Goal: Task Accomplishment & Management: Manage account settings

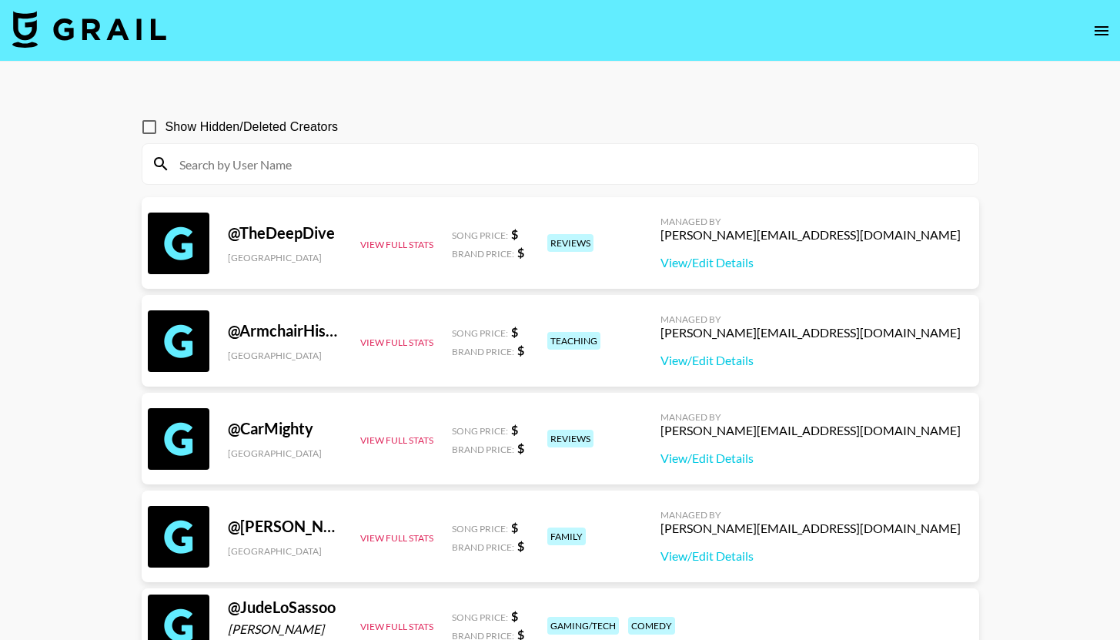
click at [1097, 31] on icon "open drawer" at bounding box center [1101, 31] width 18 height 18
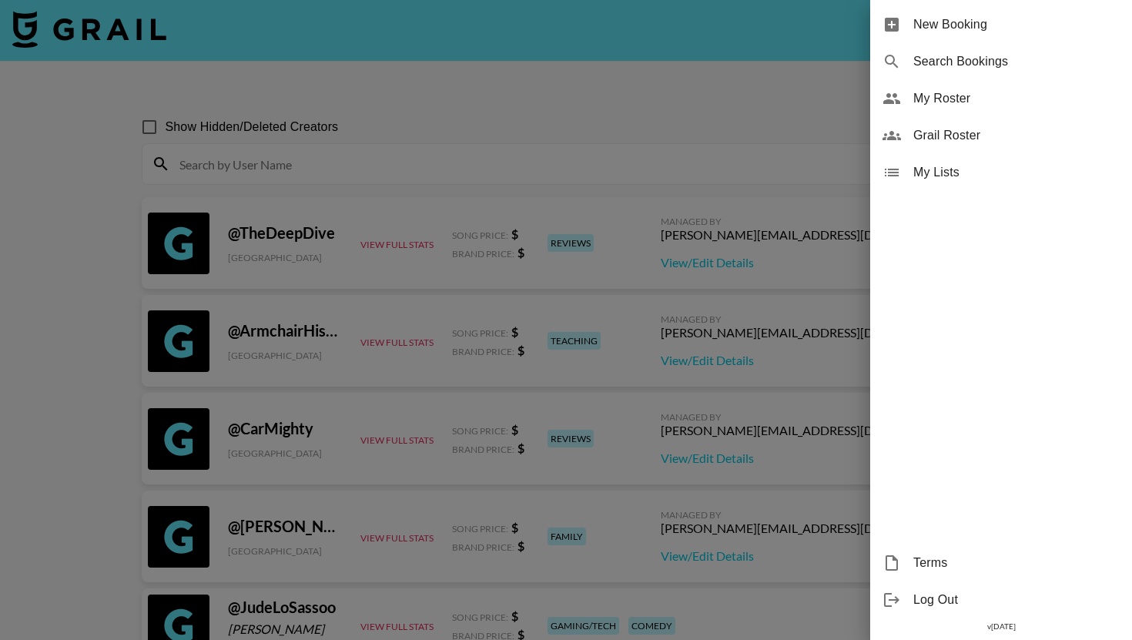
click at [964, 99] on span "My Roster" at bounding box center [1016, 98] width 206 height 18
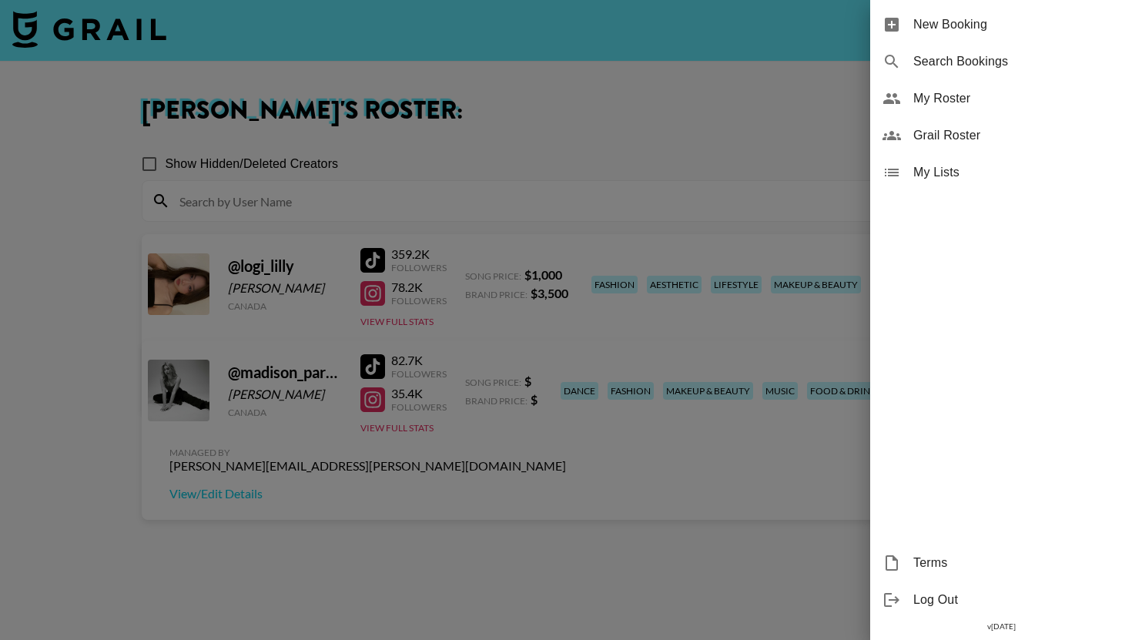
click at [534, 472] on div at bounding box center [566, 320] width 1132 height 640
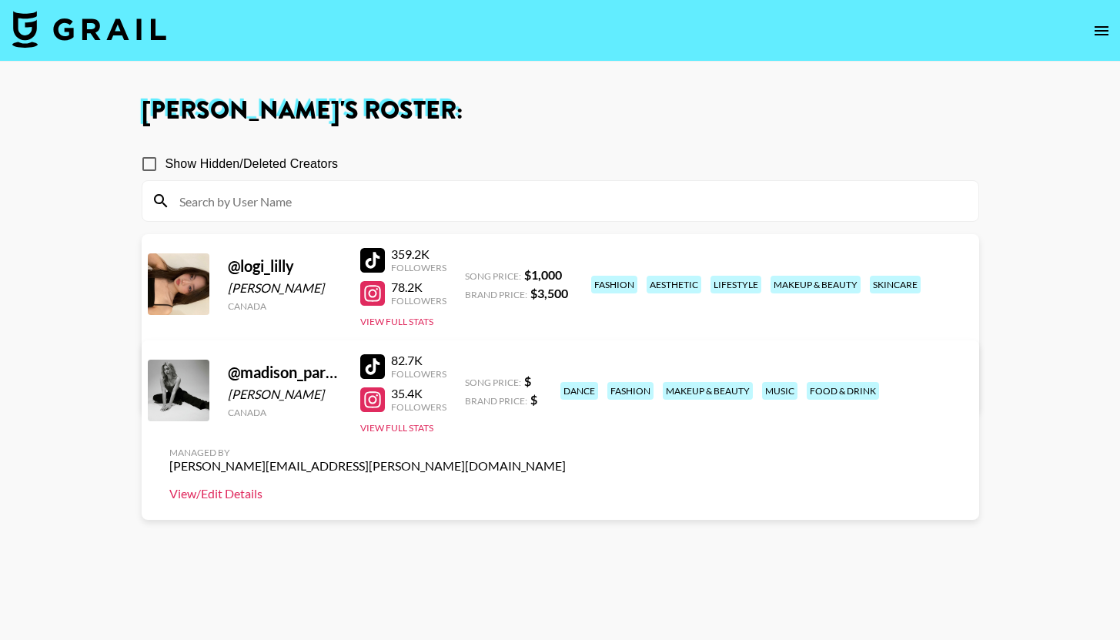
click at [566, 486] on link "View/Edit Details" at bounding box center [367, 493] width 396 height 15
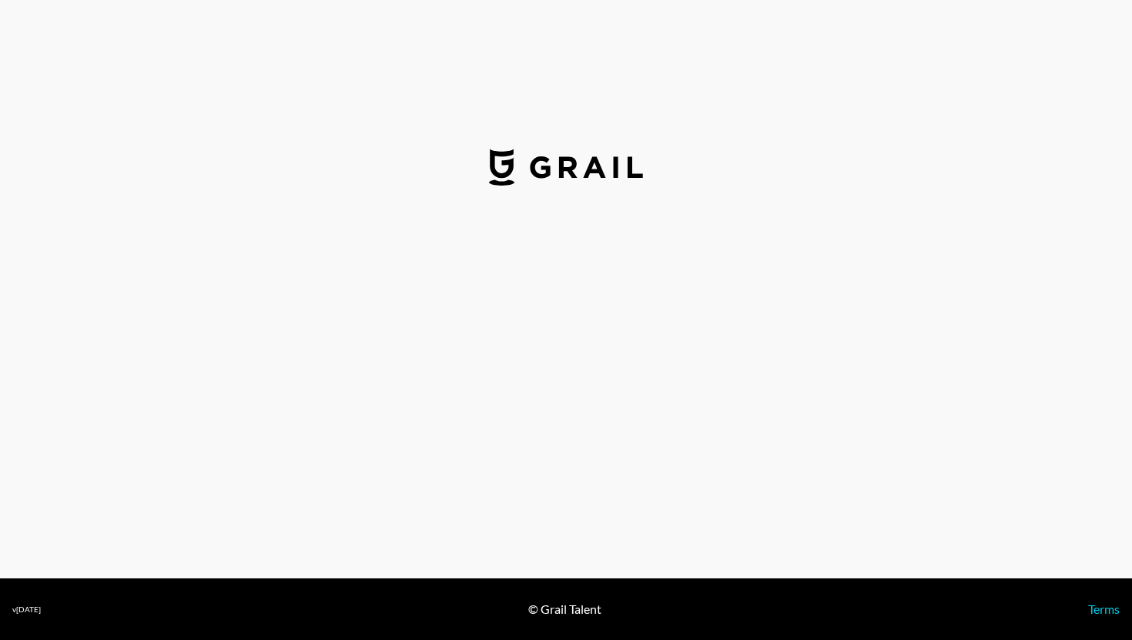
select select "USD"
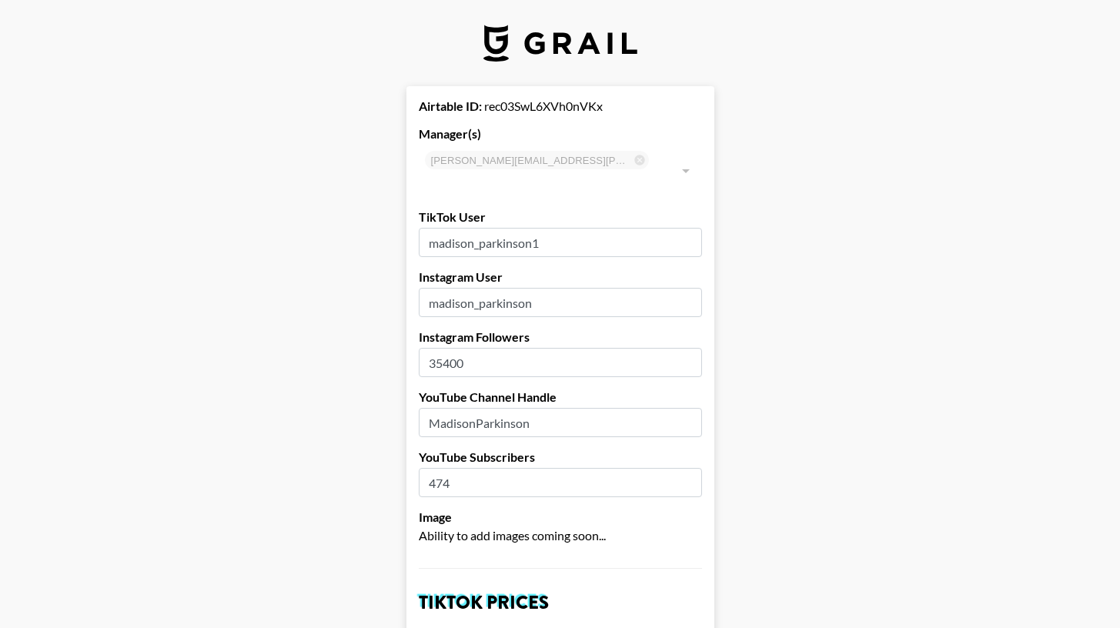
click at [587, 230] on input "madison_parkinson1" at bounding box center [560, 242] width 283 height 29
click at [573, 288] on input "madison_parkinson" at bounding box center [560, 302] width 283 height 29
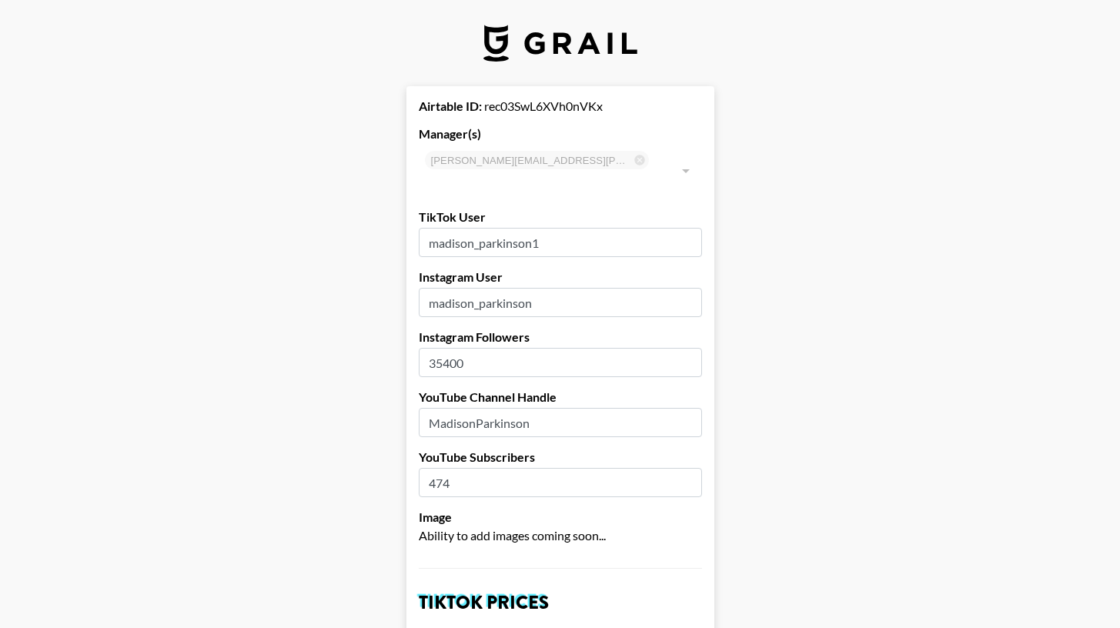
click at [573, 288] on input "madison_parkinson" at bounding box center [560, 302] width 283 height 29
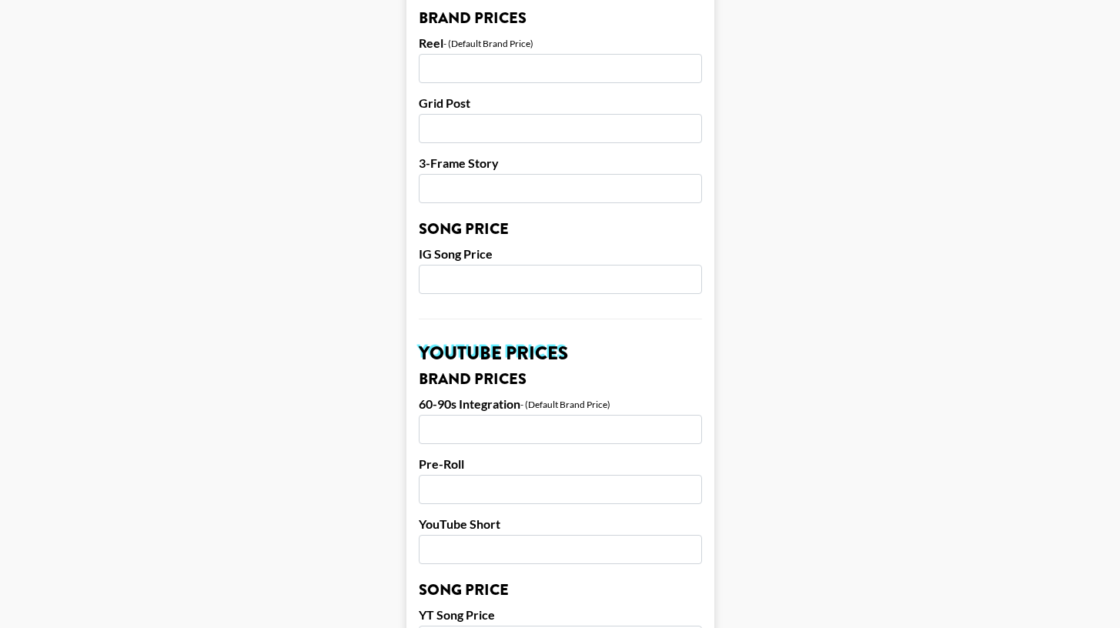
scroll to position [795, 0]
